Goal: Entertainment & Leisure: Consume media (video, audio)

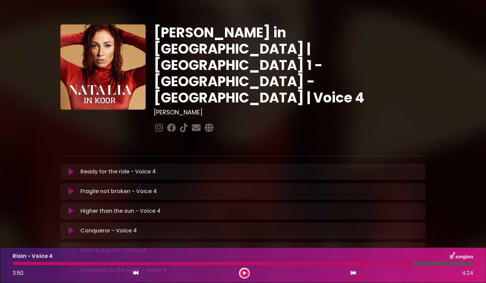
scroll to position [167, 0]
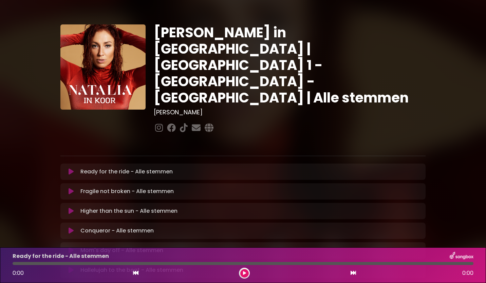
click at [73, 168] on icon at bounding box center [71, 171] width 5 height 7
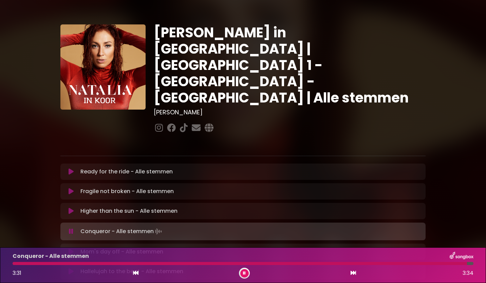
click at [244, 272] on icon at bounding box center [244, 273] width 3 height 4
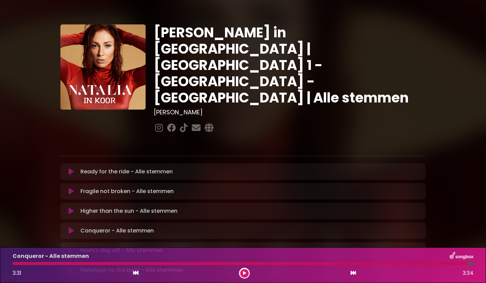
click at [247, 275] on button at bounding box center [244, 273] width 8 height 8
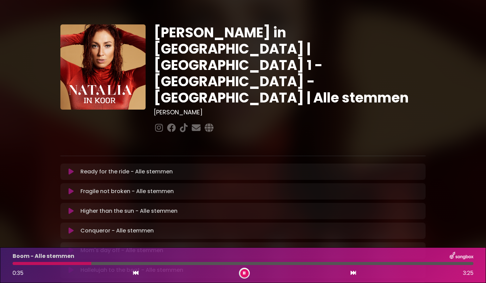
click at [247, 275] on button at bounding box center [244, 273] width 8 height 8
click at [247, 273] on button at bounding box center [244, 273] width 8 height 8
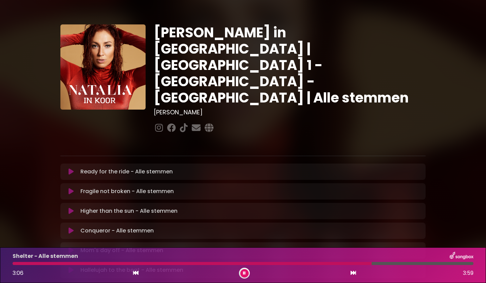
click at [246, 272] on button at bounding box center [244, 273] width 8 height 8
click at [245, 272] on icon at bounding box center [244, 273] width 3 height 4
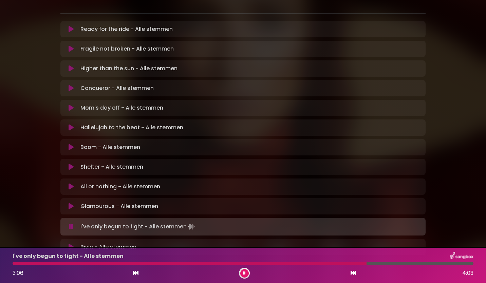
scroll to position [135, 0]
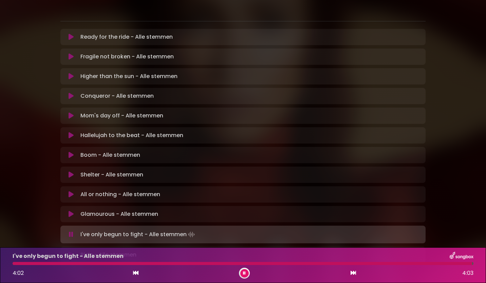
click at [245, 275] on icon at bounding box center [244, 273] width 3 height 4
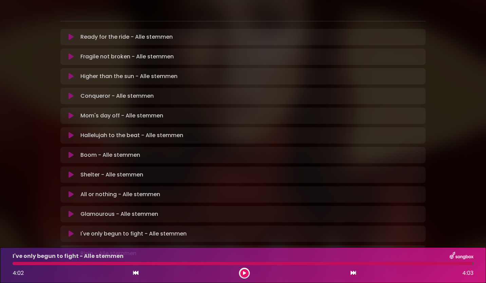
click at [244, 274] on icon at bounding box center [244, 273] width 3 height 4
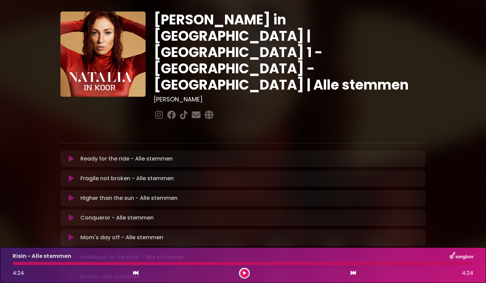
scroll to position [0, 0]
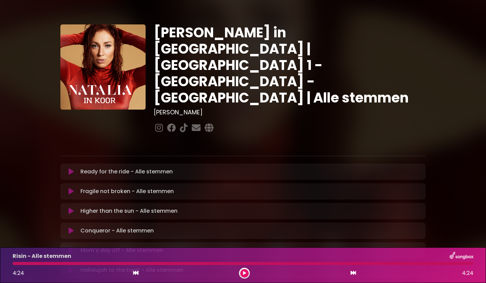
click at [70, 168] on icon at bounding box center [71, 171] width 5 height 7
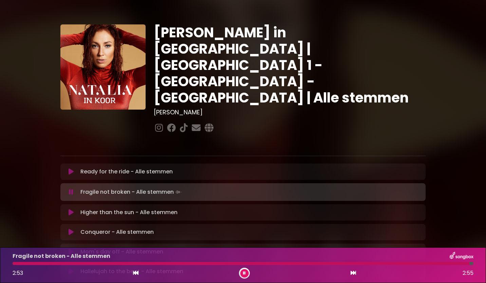
click at [247, 275] on button at bounding box center [244, 273] width 8 height 8
